Goal: Transaction & Acquisition: Subscribe to service/newsletter

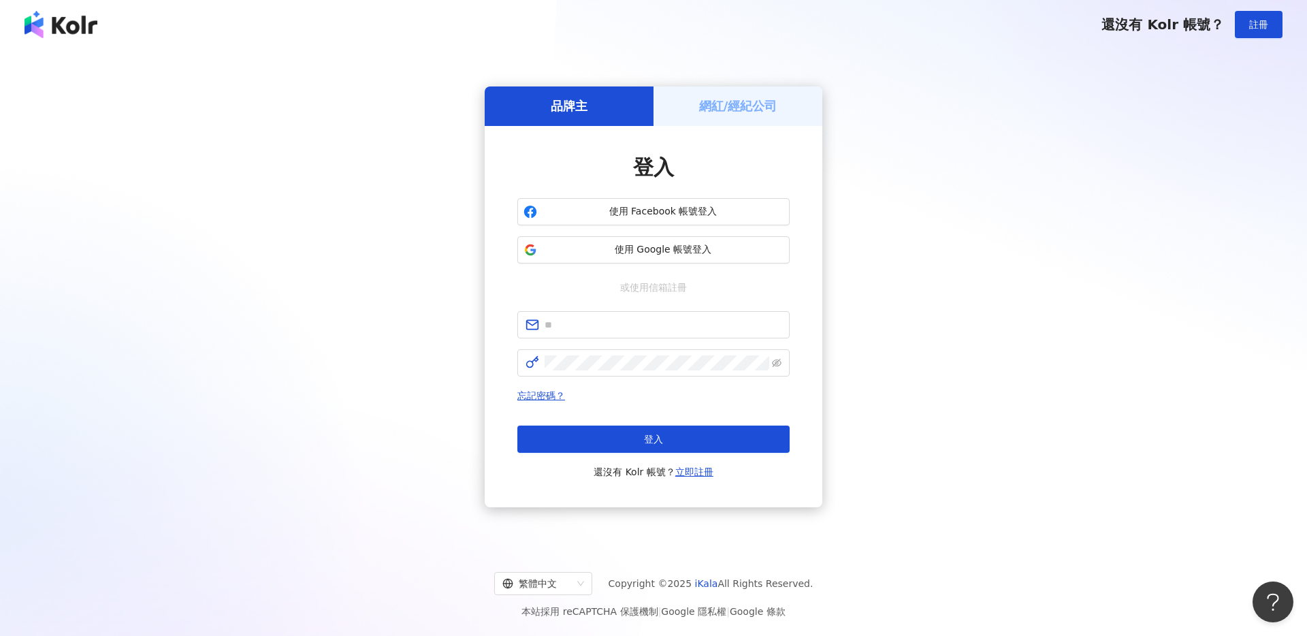
click at [83, 31] on img at bounding box center [61, 24] width 73 height 27
click at [744, 104] on h5 "網紅/經紀公司" at bounding box center [738, 105] width 78 height 17
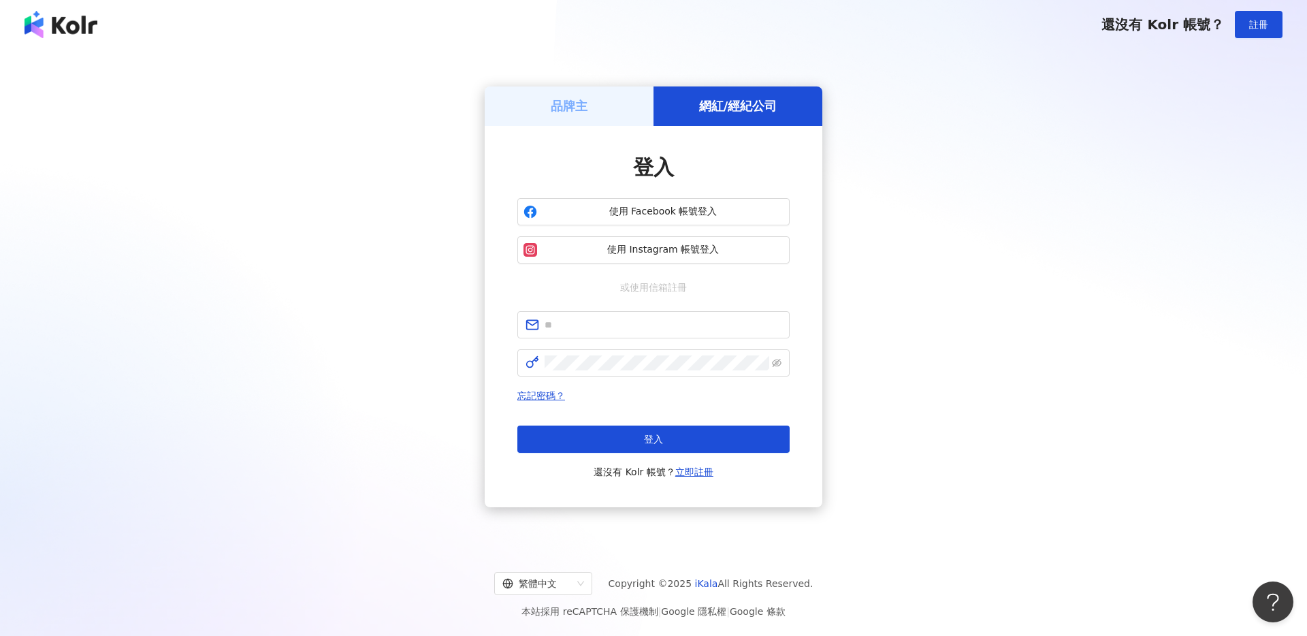
click at [565, 96] on div "品牌主" at bounding box center [569, 105] width 169 height 39
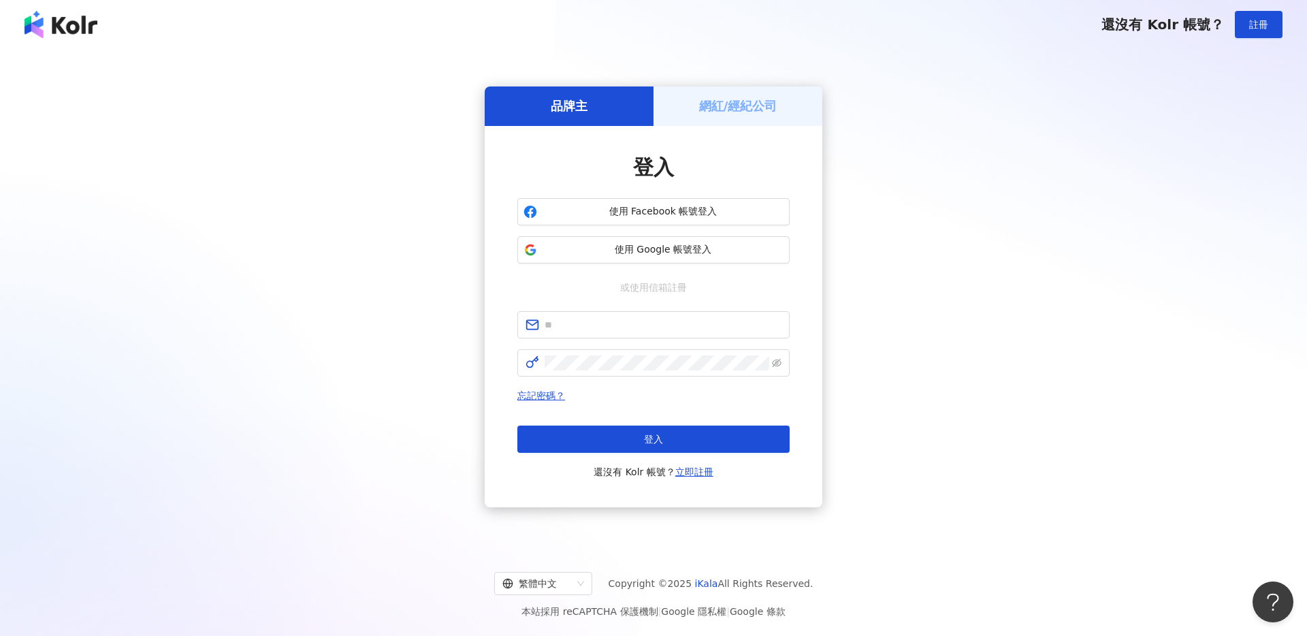
click at [54, 22] on img at bounding box center [61, 24] width 73 height 27
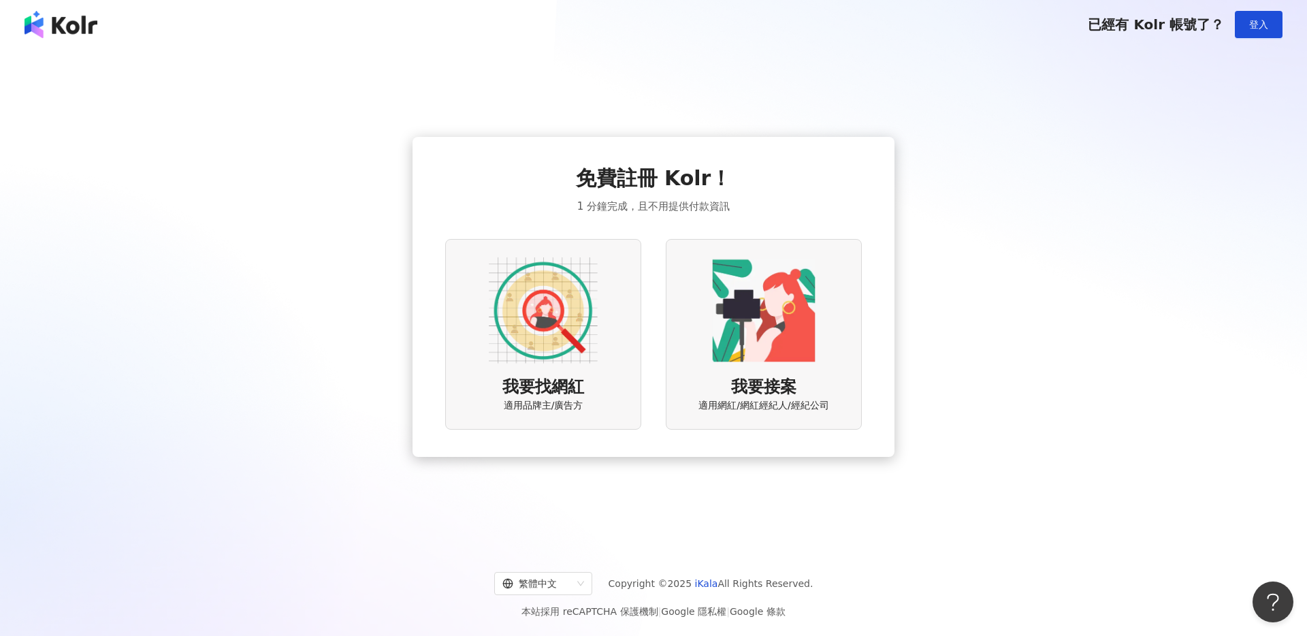
click at [590, 304] on img at bounding box center [543, 310] width 109 height 109
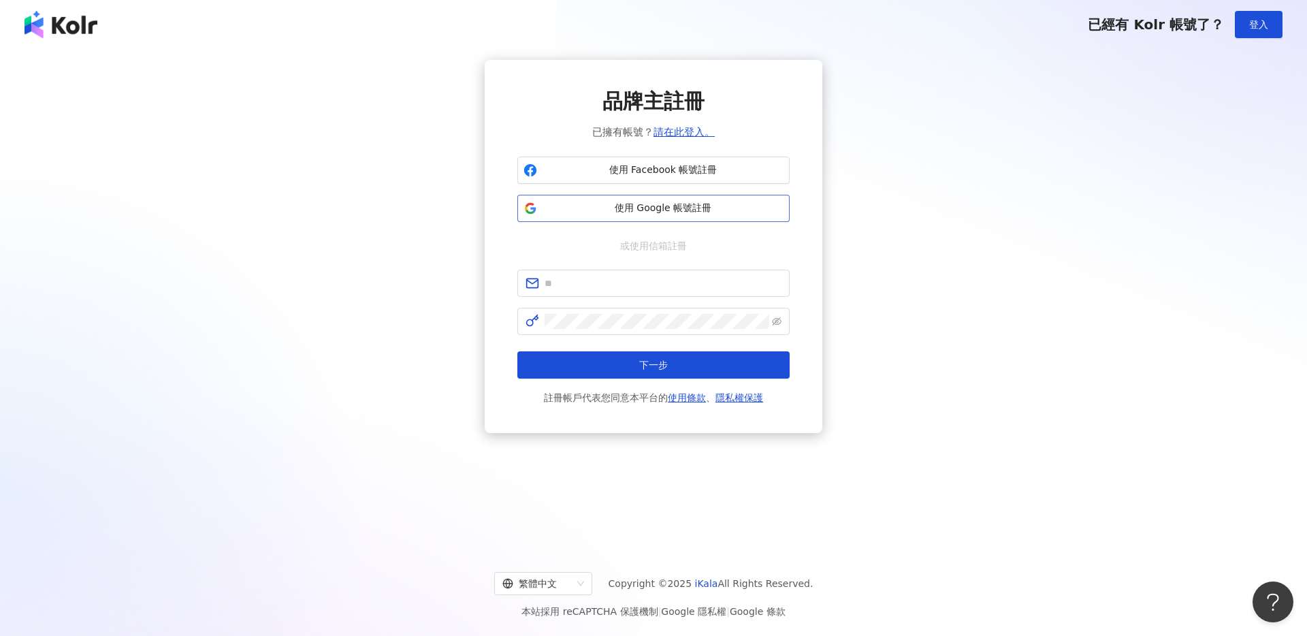
click at [631, 214] on span "使用 Google 帳號註冊" at bounding box center [663, 209] width 241 height 14
